Goal: Information Seeking & Learning: Learn about a topic

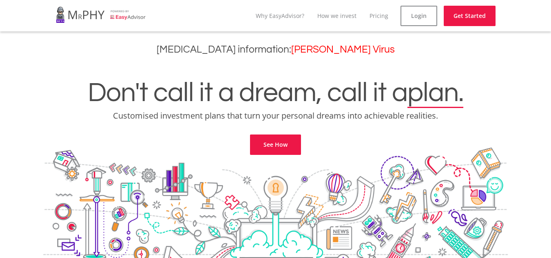
scroll to position [425, 0]
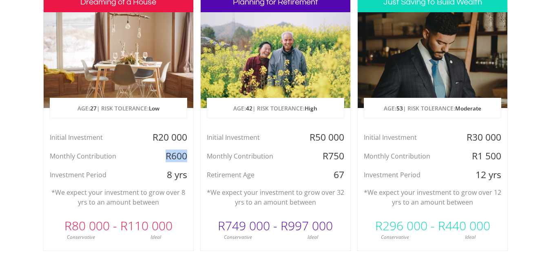
drag, startPoint x: 163, startPoint y: 158, endPoint x: 193, endPoint y: 162, distance: 29.7
click at [193, 162] on div "R600" at bounding box center [168, 156] width 50 height 12
drag, startPoint x: 167, startPoint y: 177, endPoint x: 188, endPoint y: 182, distance: 21.9
click at [188, 182] on div "Dreaming of a House AGE: [DEMOGRAPHIC_DATA] | RISK TOLERANCE: Low Initial Inves…" at bounding box center [118, 121] width 151 height 260
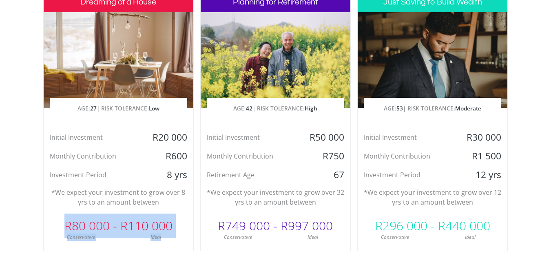
drag, startPoint x: 62, startPoint y: 226, endPoint x: 181, endPoint y: 235, distance: 119.1
click at [181, 235] on div "R80 000 - R110 000 Conservative Ideal" at bounding box center [119, 227] width 150 height 27
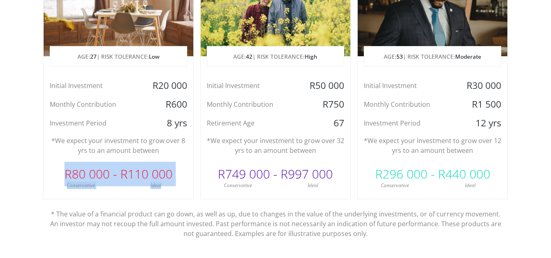
scroll to position [477, 0]
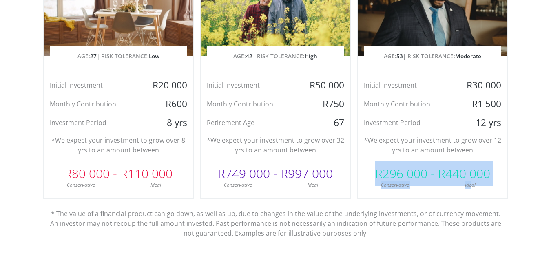
drag, startPoint x: 370, startPoint y: 169, endPoint x: 476, endPoint y: 192, distance: 108.8
click at [476, 192] on div "Just Saving to Build Wealth AGE: [DEMOGRAPHIC_DATA] | RISK TOLERANCE: Moderate …" at bounding box center [432, 69] width 151 height 260
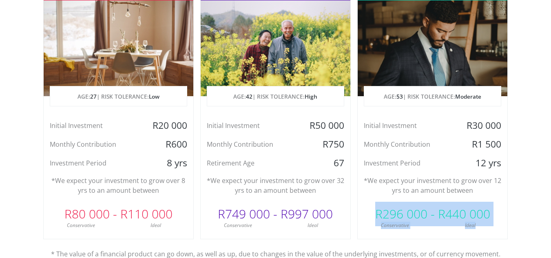
scroll to position [437, 0]
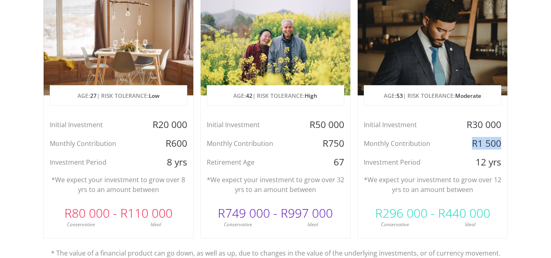
drag, startPoint x: 474, startPoint y: 142, endPoint x: 508, endPoint y: 144, distance: 34.3
click at [508, 144] on div "Just Saving to Build Wealth AGE: [DEMOGRAPHIC_DATA] | RISK TOLERANCE: Moderate …" at bounding box center [432, 109] width 151 height 260
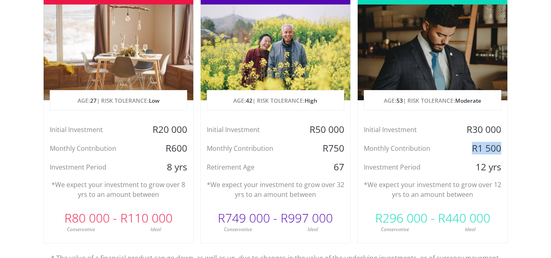
scroll to position [432, 0]
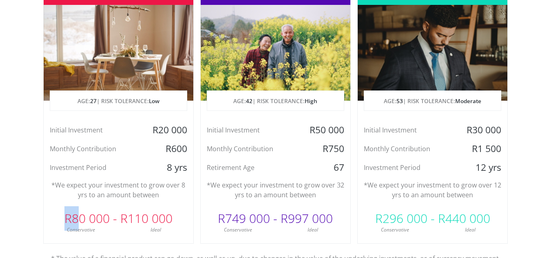
drag, startPoint x: 58, startPoint y: 213, endPoint x: 77, endPoint y: 215, distance: 19.3
click at [77, 215] on div "R80 000 - R110 000" at bounding box center [119, 218] width 150 height 24
click at [166, 149] on div "R600" at bounding box center [168, 149] width 50 height 12
drag, startPoint x: 166, startPoint y: 149, endPoint x: 179, endPoint y: 149, distance: 13.5
click at [179, 149] on div "R600" at bounding box center [168, 149] width 50 height 12
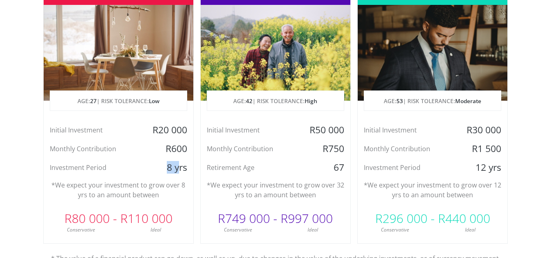
drag, startPoint x: 168, startPoint y: 167, endPoint x: 183, endPoint y: 167, distance: 14.7
click at [183, 167] on div "8 yrs" at bounding box center [168, 168] width 50 height 12
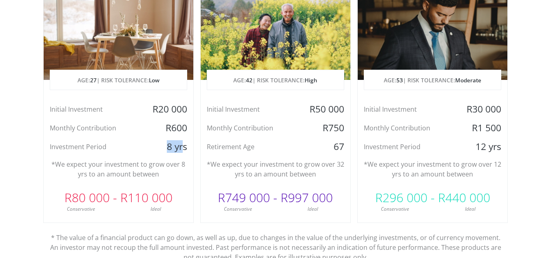
scroll to position [453, 0]
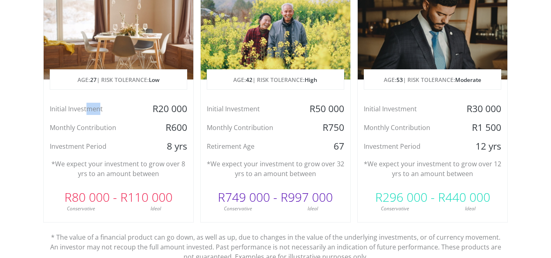
drag, startPoint x: 98, startPoint y: 110, endPoint x: 89, endPoint y: 107, distance: 9.4
click at [89, 107] on div "Initial Investment" at bounding box center [94, 109] width 100 height 12
drag, startPoint x: 161, startPoint y: 130, endPoint x: 192, endPoint y: 130, distance: 30.6
click at [192, 130] on div "R600" at bounding box center [168, 128] width 50 height 12
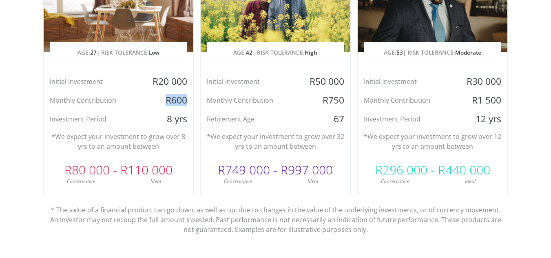
scroll to position [486, 0]
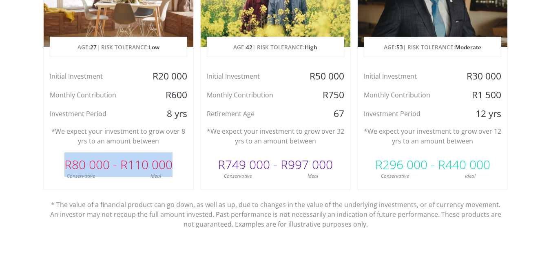
drag, startPoint x: 62, startPoint y: 160, endPoint x: 175, endPoint y: 155, distance: 113.5
click at [175, 155] on div "R80 000 - R110 000" at bounding box center [119, 165] width 150 height 24
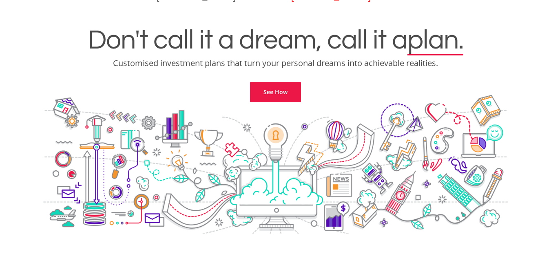
scroll to position [0, 0]
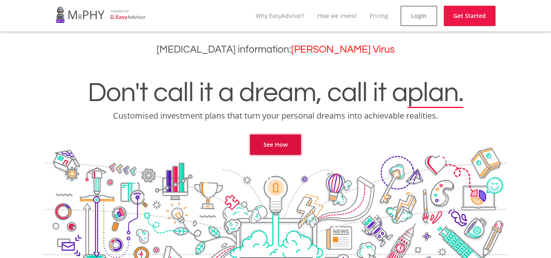
click at [269, 144] on link "See How" at bounding box center [275, 145] width 51 height 20
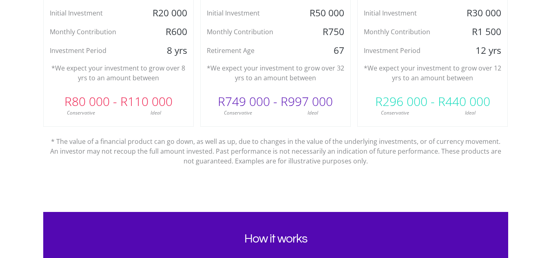
click at [269, 144] on p "* The value of a financial product can go down, as well as up, due to changes i…" at bounding box center [275, 146] width 453 height 39
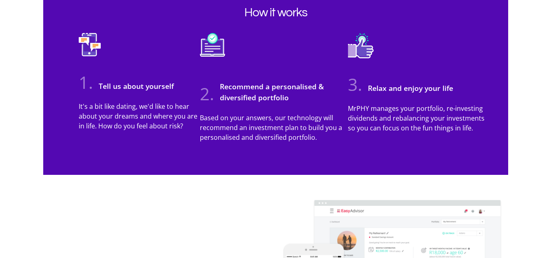
scroll to position [777, 0]
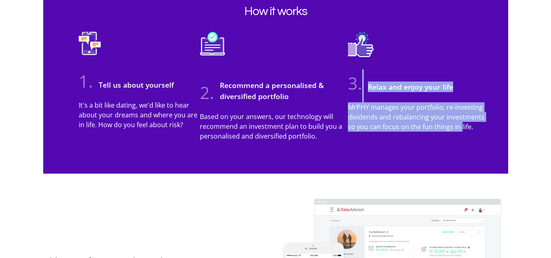
drag, startPoint x: 360, startPoint y: 100, endPoint x: 463, endPoint y: 133, distance: 107.9
click at [463, 133] on div "3. Relax and enjoy your life MrPHY manages your portfolio, re-investing dividen…" at bounding box center [418, 85] width 153 height 107
click at [463, 133] on div "MrPHY manages your portfolio, re-investing dividends and rebalancing your inves…" at bounding box center [418, 120] width 153 height 36
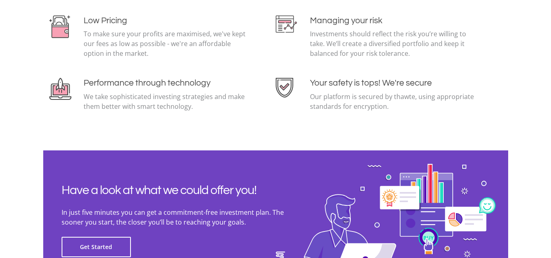
scroll to position [1888, 0]
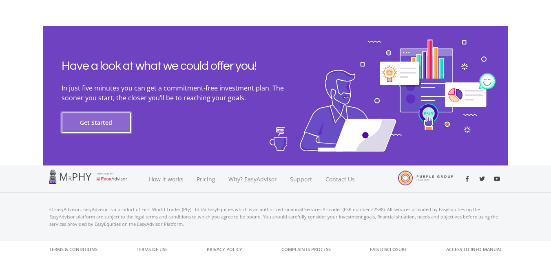
click at [89, 128] on button "Get Started" at bounding box center [96, 123] width 69 height 20
